Goal: Information Seeking & Learning: Learn about a topic

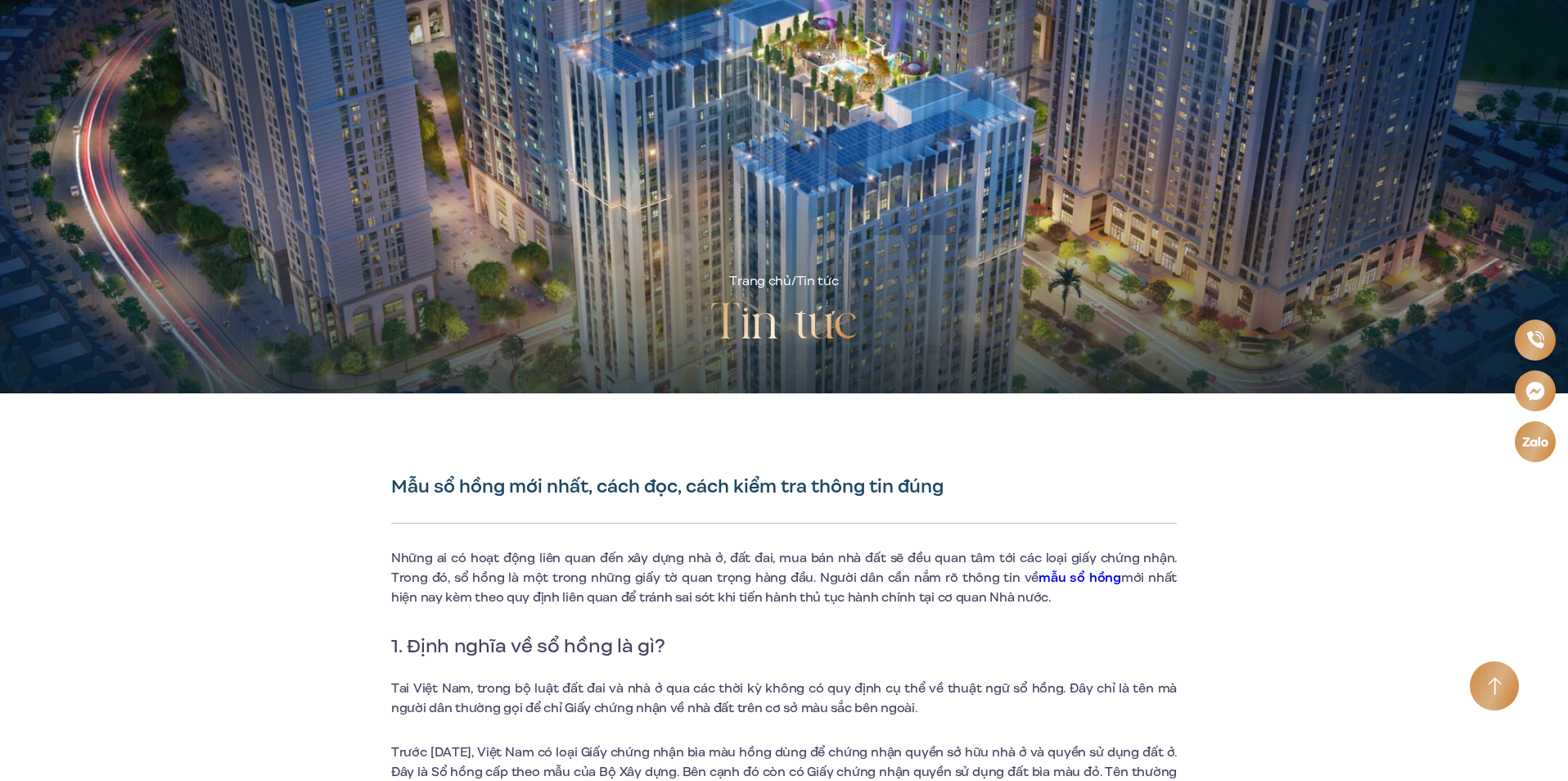
scroll to position [983, 0]
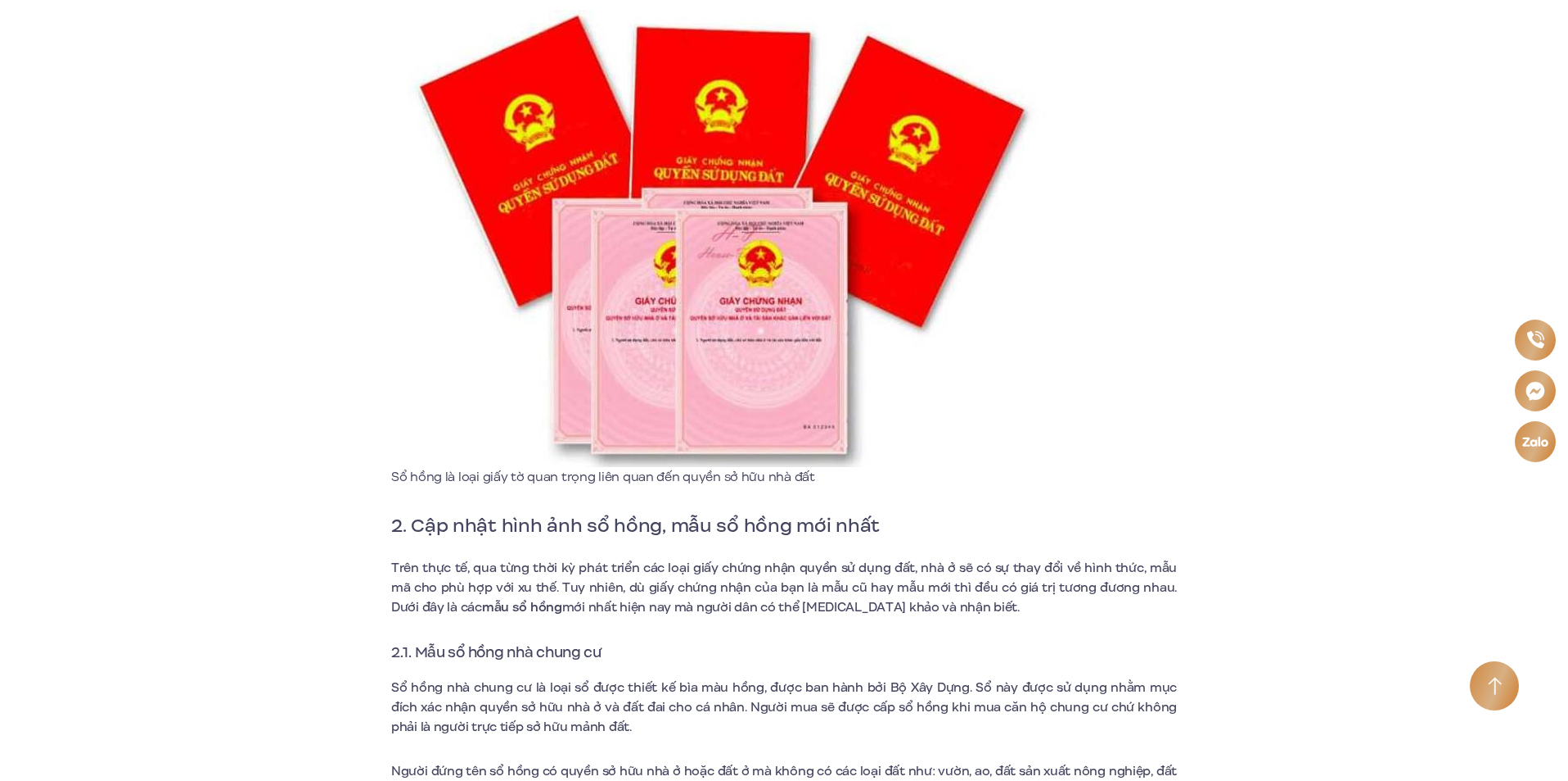
drag, startPoint x: 0, startPoint y: 0, endPoint x: 1056, endPoint y: 277, distance: 1091.7
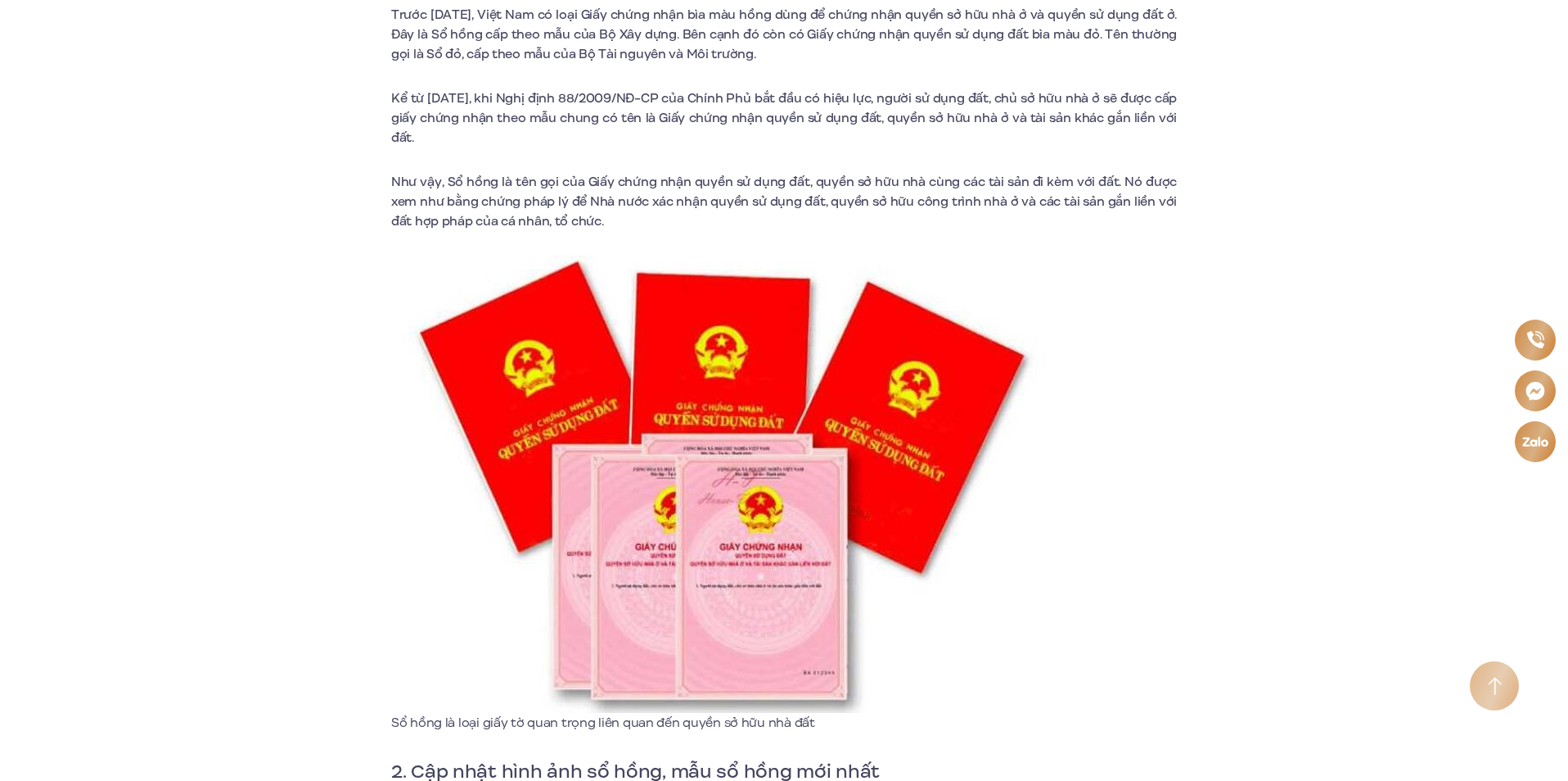
scroll to position [1146, 0]
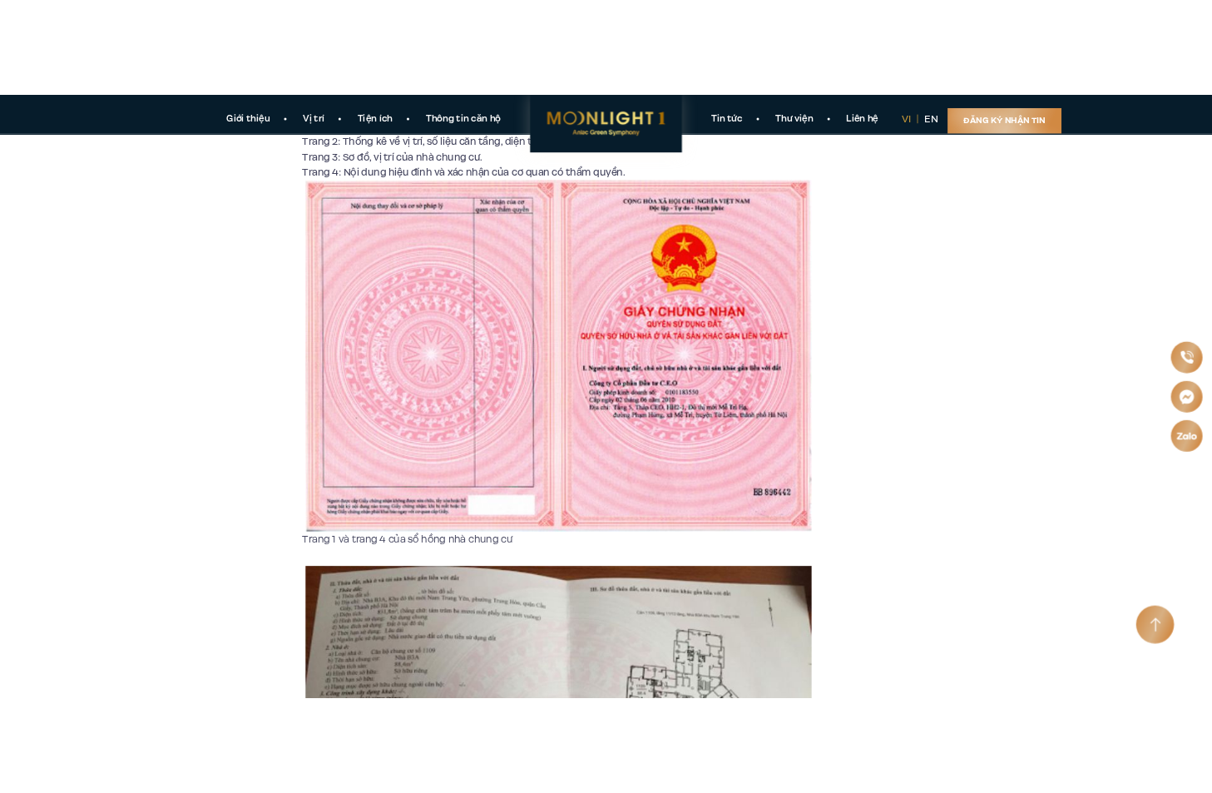
scroll to position [1774, 0]
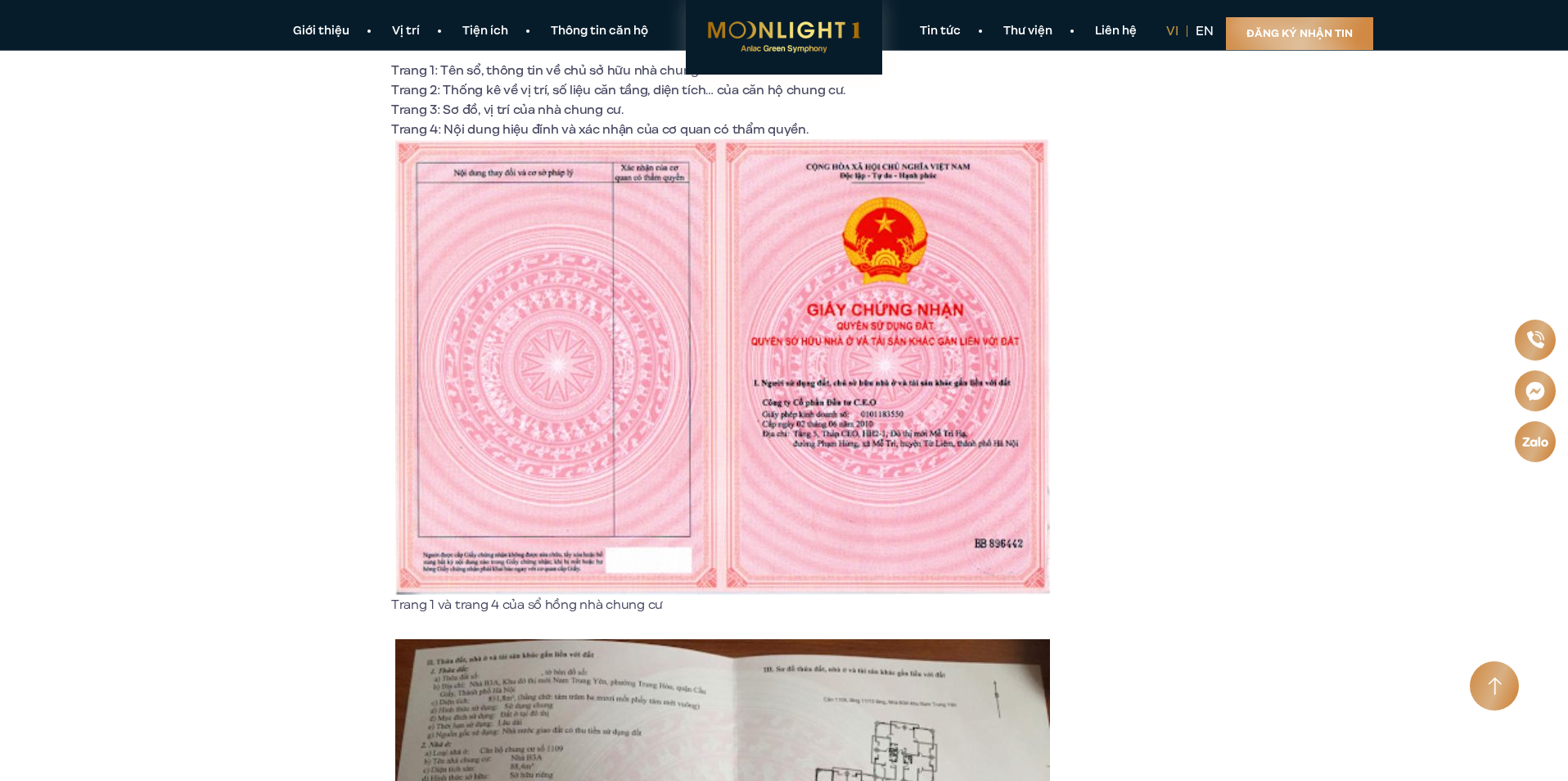
click at [746, 402] on img at bounding box center [722, 366] width 655 height 455
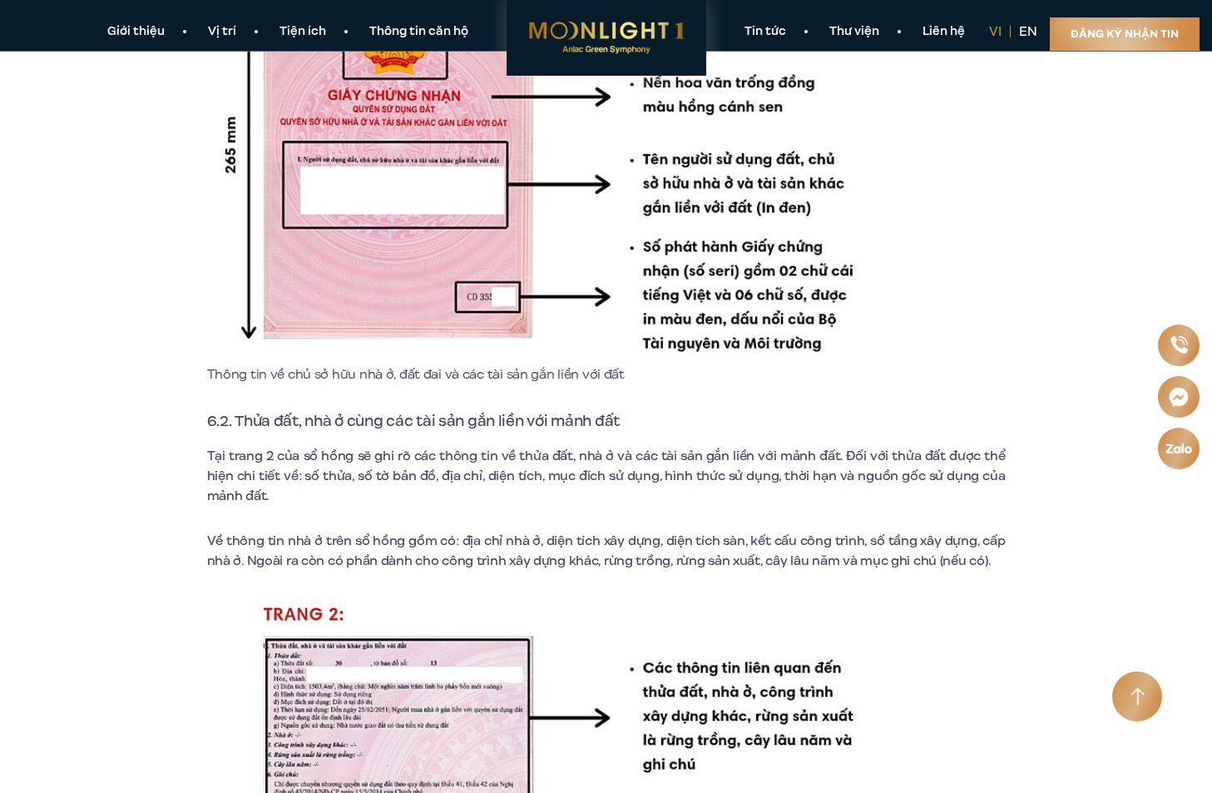
scroll to position [7233, 0]
